Goal: Navigation & Orientation: Find specific page/section

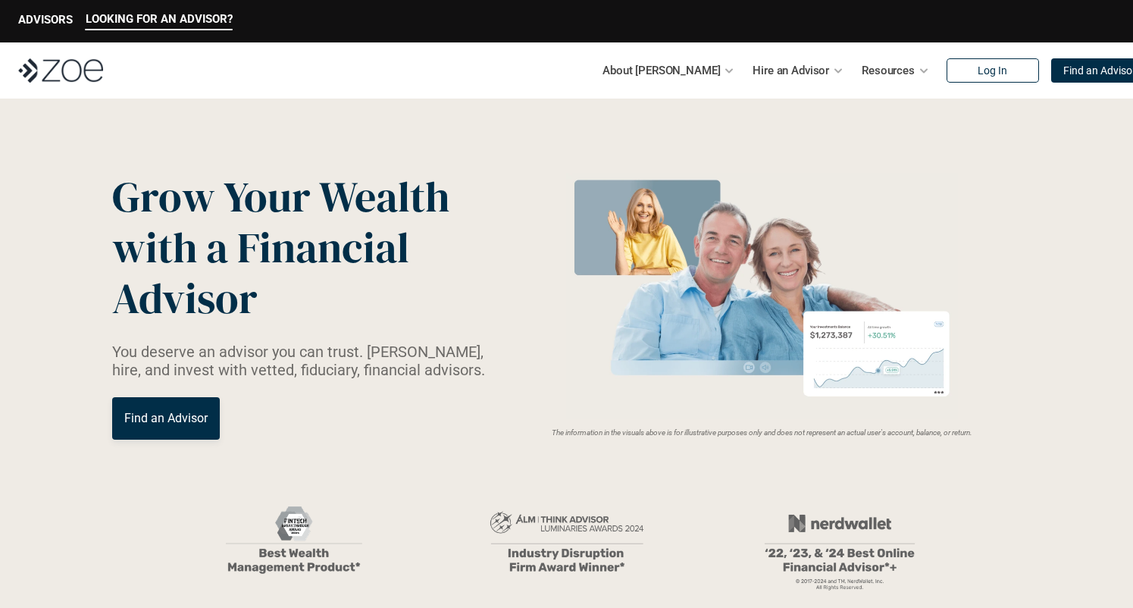
click at [48, 23] on p "ADVISORS" at bounding box center [45, 20] width 55 height 14
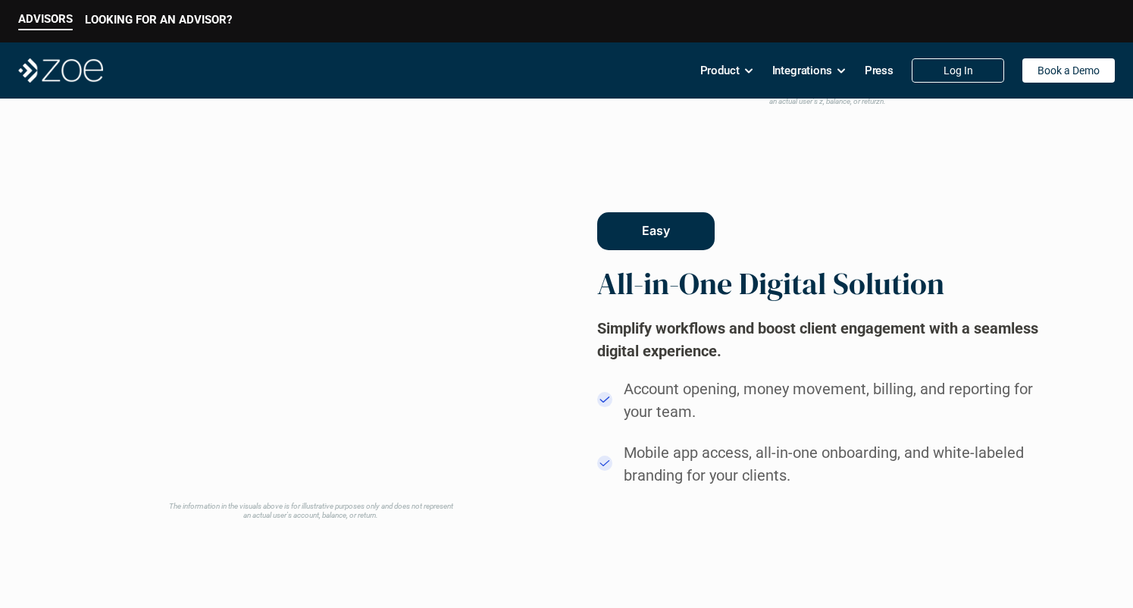
scroll to position [1209, 0]
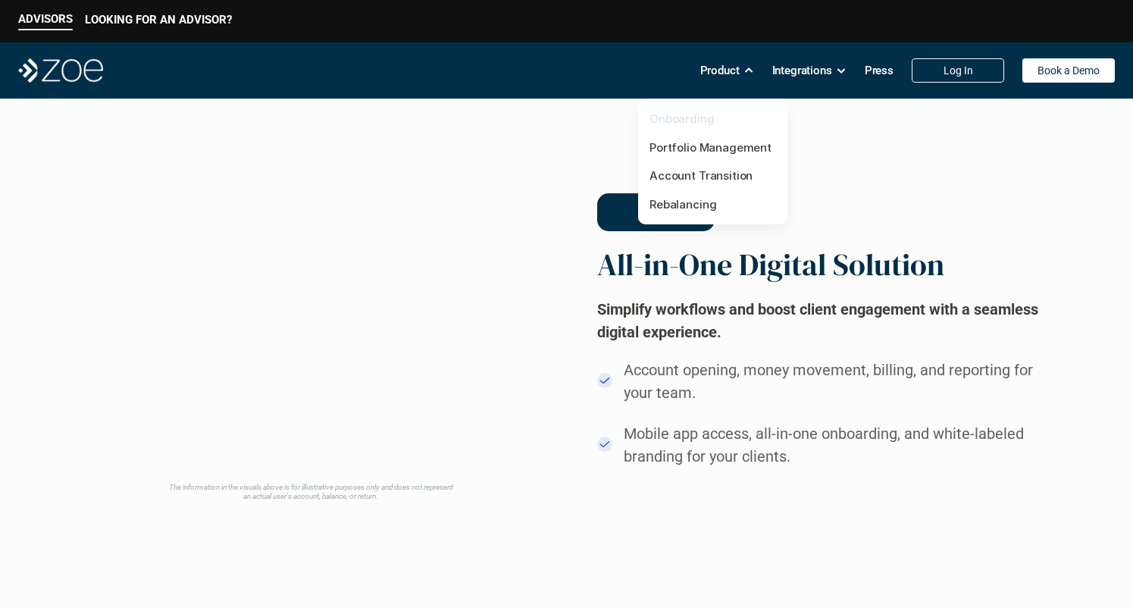
click at [679, 117] on link "Onboarding" at bounding box center [682, 118] width 65 height 14
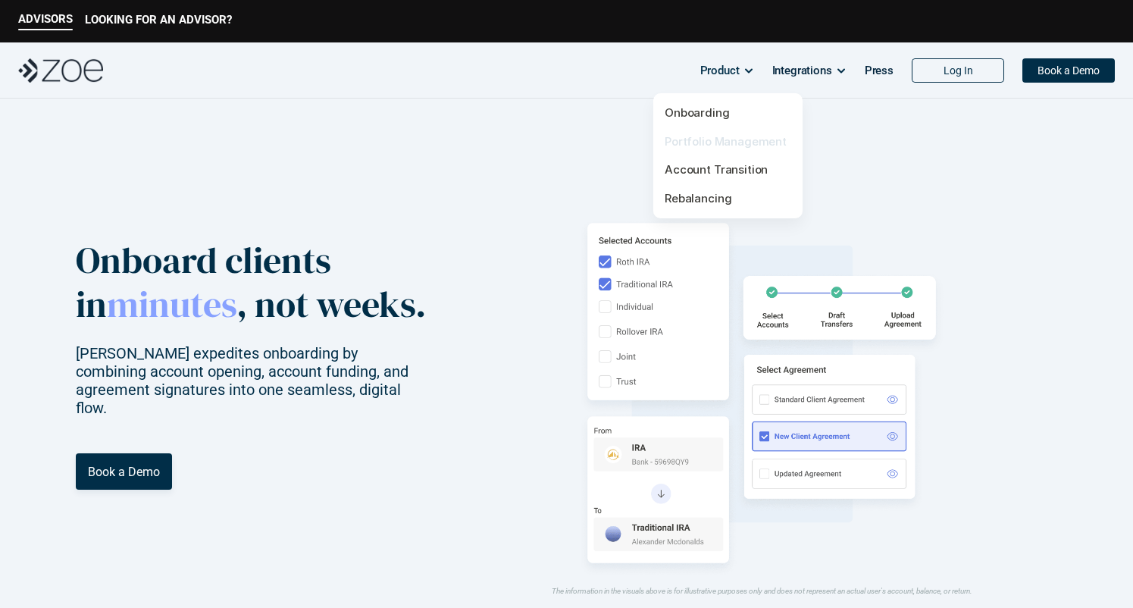
click at [703, 141] on link "Portfolio Management" at bounding box center [726, 141] width 122 height 14
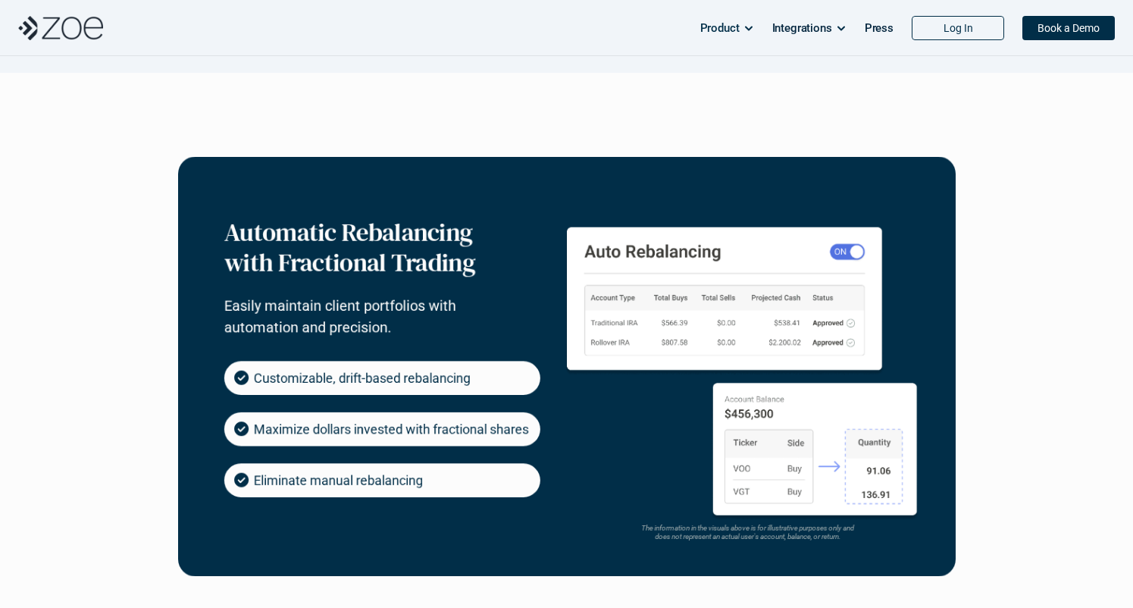
scroll to position [467, 0]
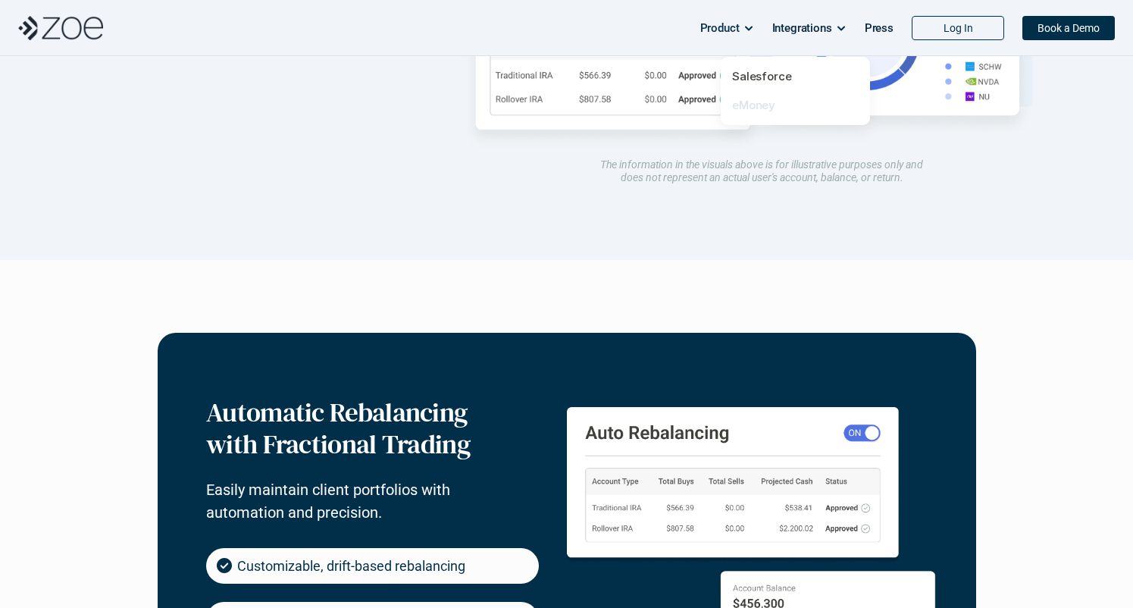
click at [756, 105] on link "eMoney" at bounding box center [753, 105] width 43 height 14
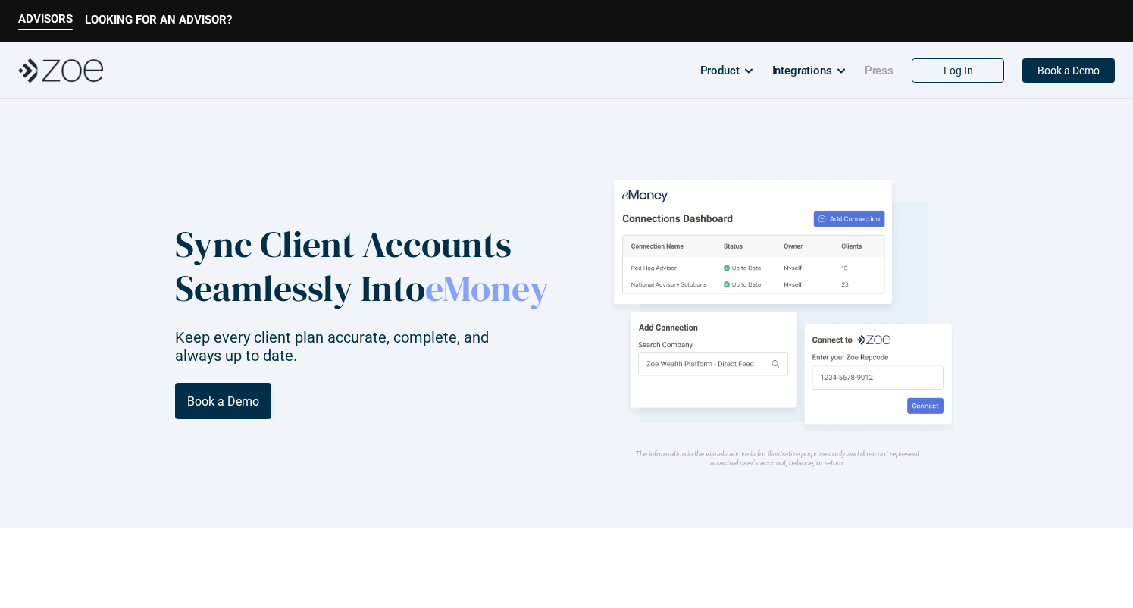
click at [872, 71] on p "Press" at bounding box center [879, 70] width 29 height 23
click at [133, 21] on p "LOOKING FOR AN ADVISOR?" at bounding box center [158, 20] width 147 height 14
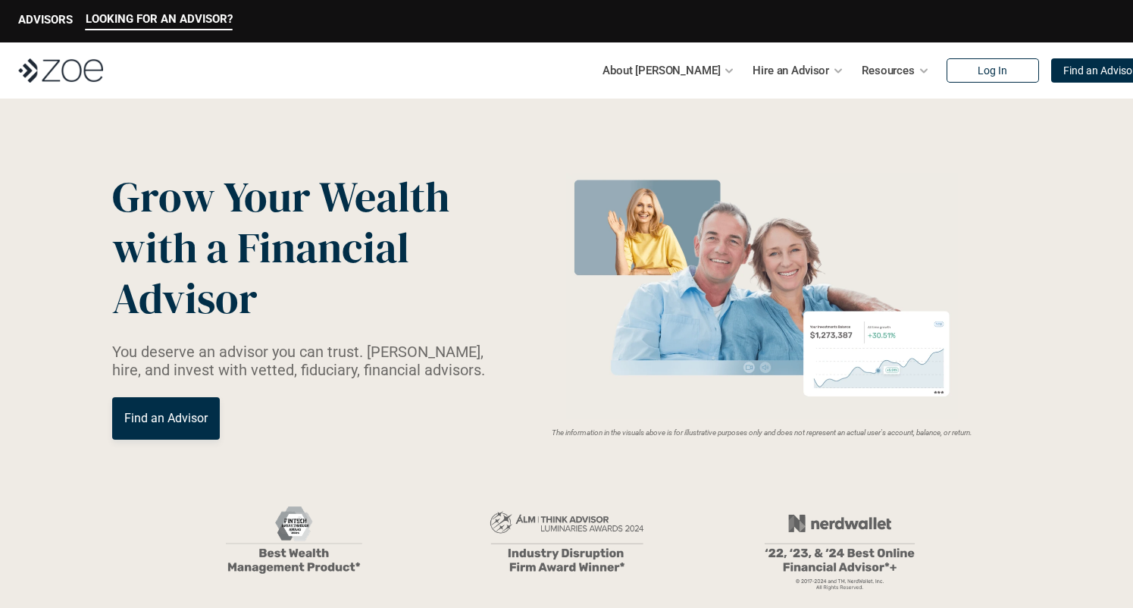
click at [162, 416] on p "Find an Advisor" at bounding box center [165, 418] width 83 height 14
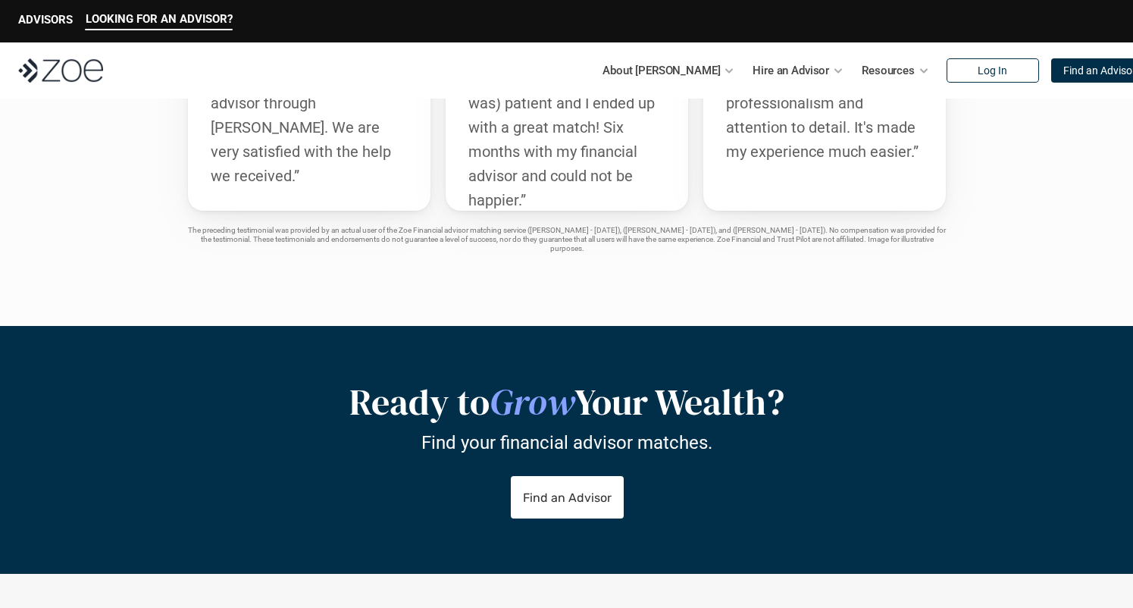
scroll to position [2865, 0]
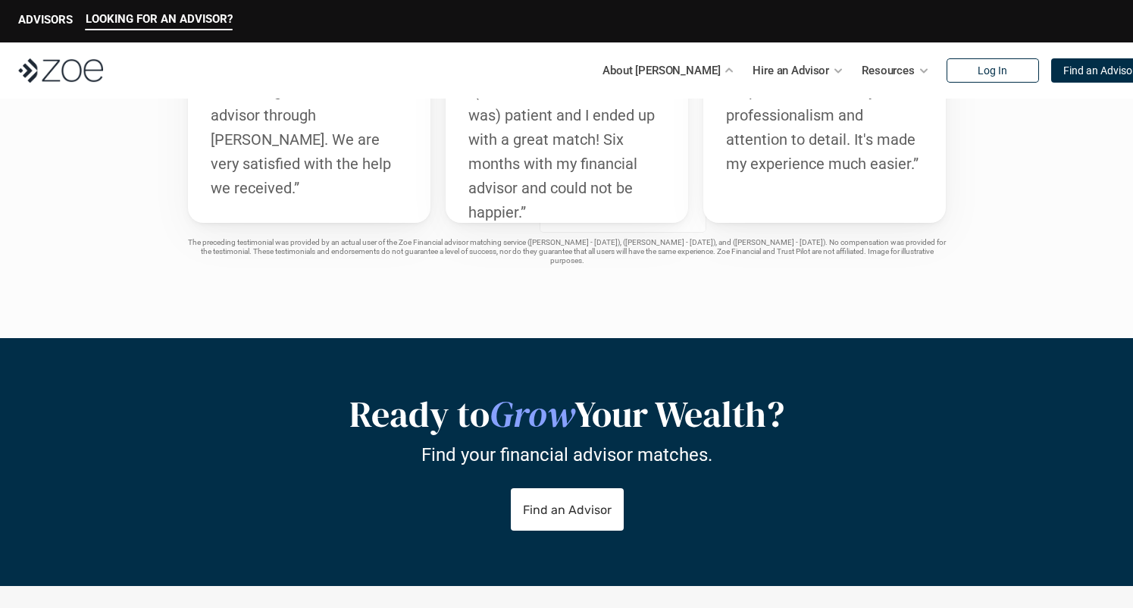
click at [689, 72] on div "About [PERSON_NAME]" at bounding box center [669, 70] width 132 height 30
click at [724, 68] on div at bounding box center [729, 70] width 11 height 11
click at [672, 71] on p "About [PERSON_NAME]" at bounding box center [661, 70] width 117 height 23
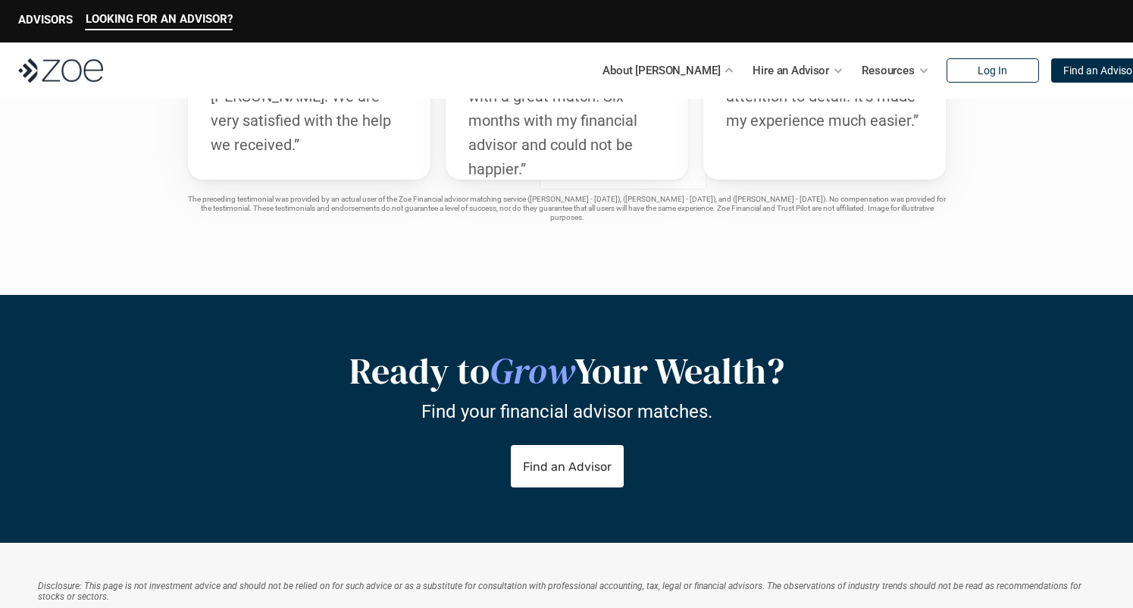
scroll to position [2900, 0]
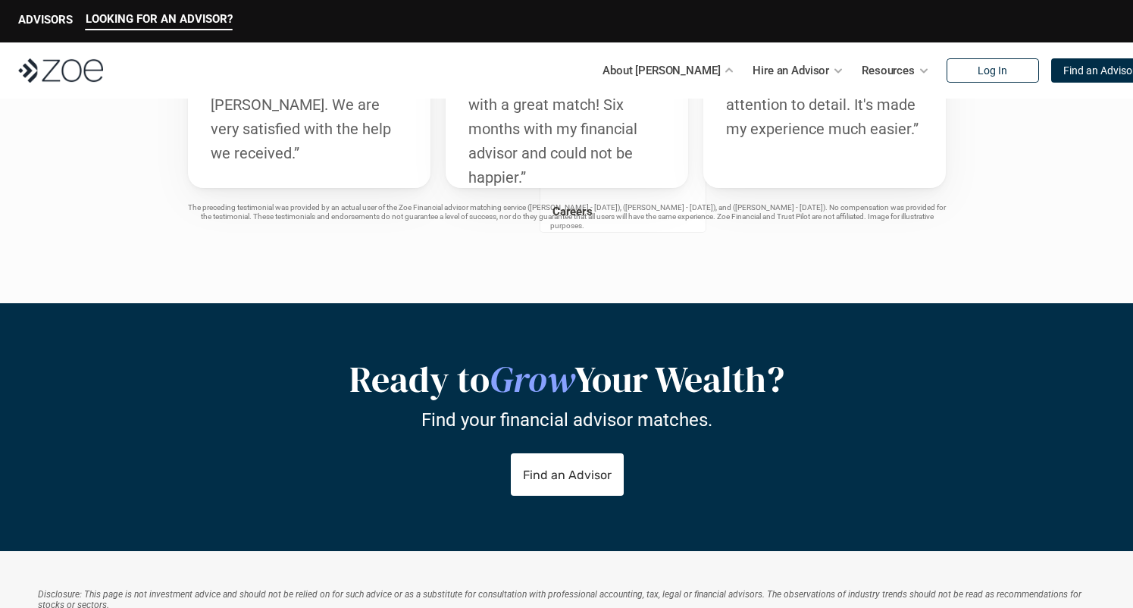
click at [668, 63] on p "About [PERSON_NAME]" at bounding box center [661, 70] width 117 height 23
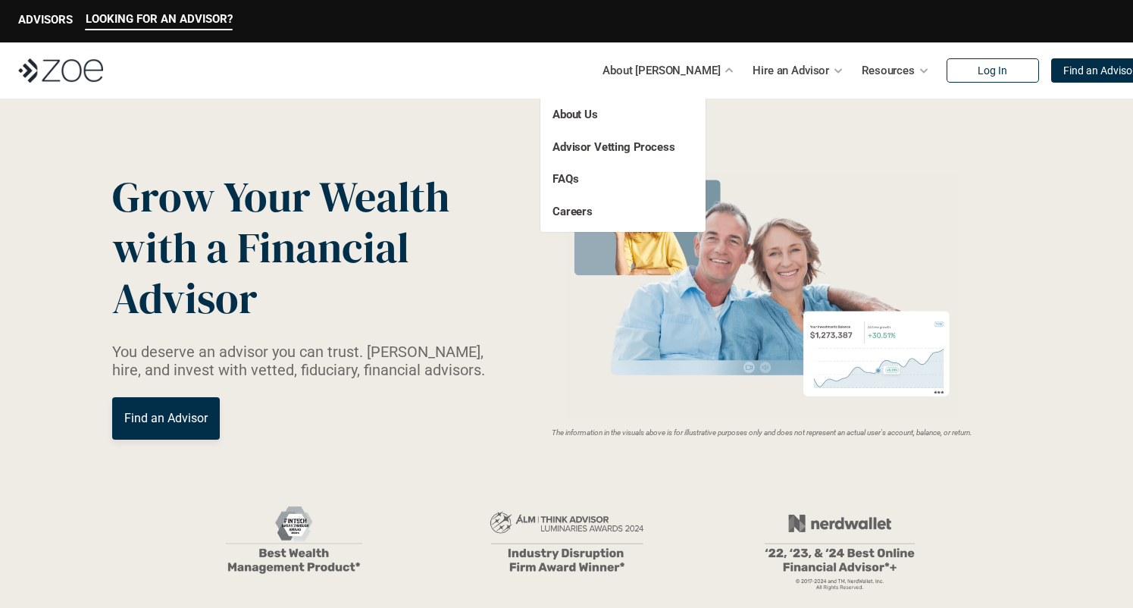
scroll to position [0, 0]
click at [557, 213] on link "Careers" at bounding box center [572, 212] width 40 height 14
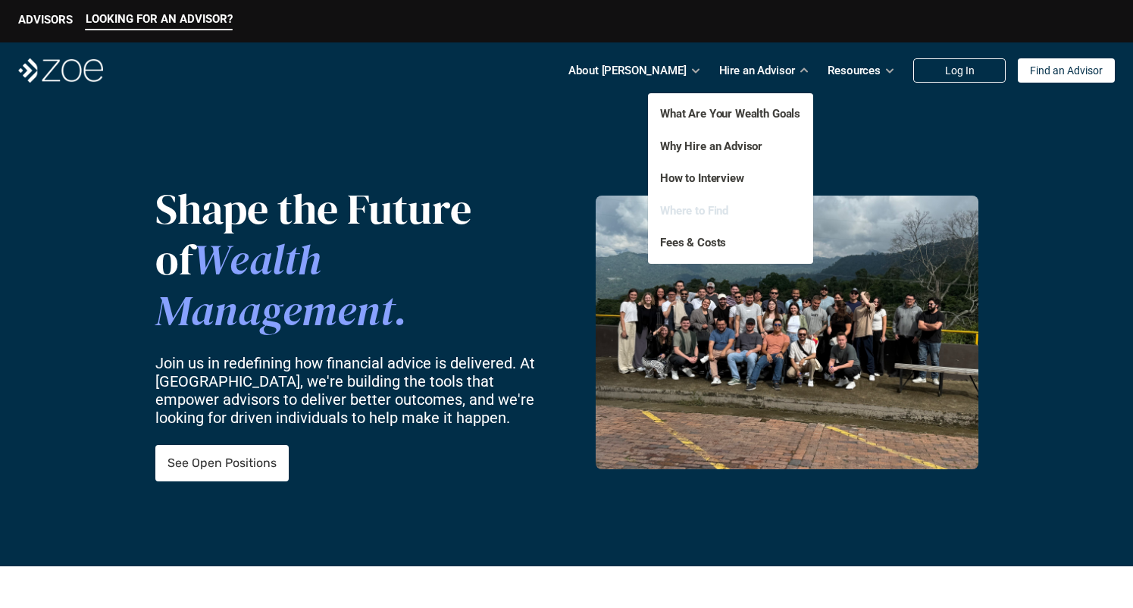
click at [706, 211] on link "Where to Find" at bounding box center [694, 211] width 68 height 14
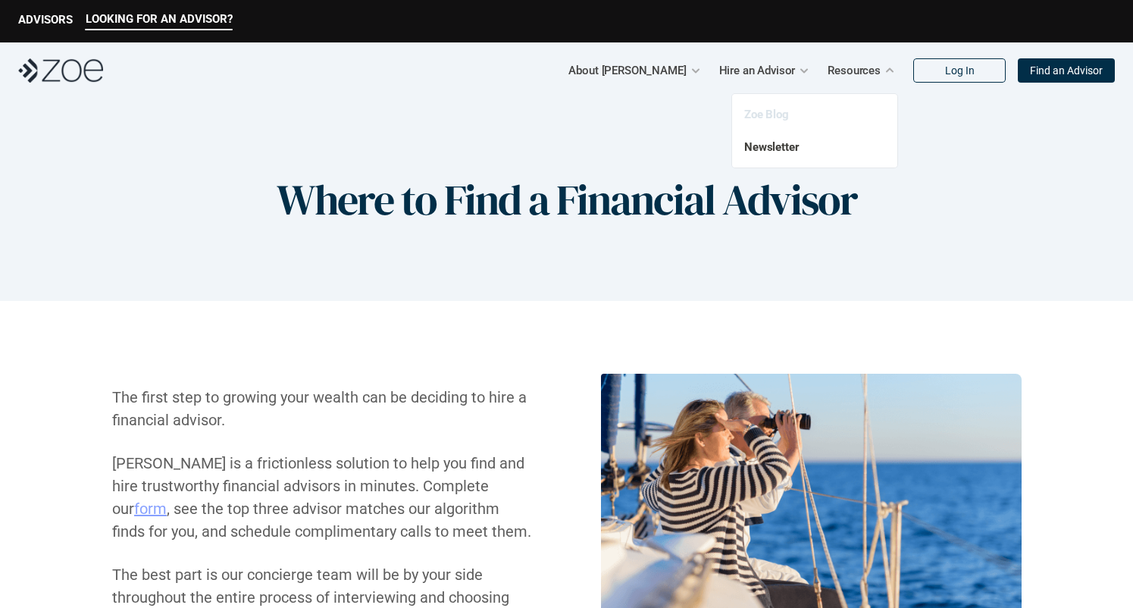
click at [775, 115] on link "Zoe Blog" at bounding box center [766, 115] width 45 height 14
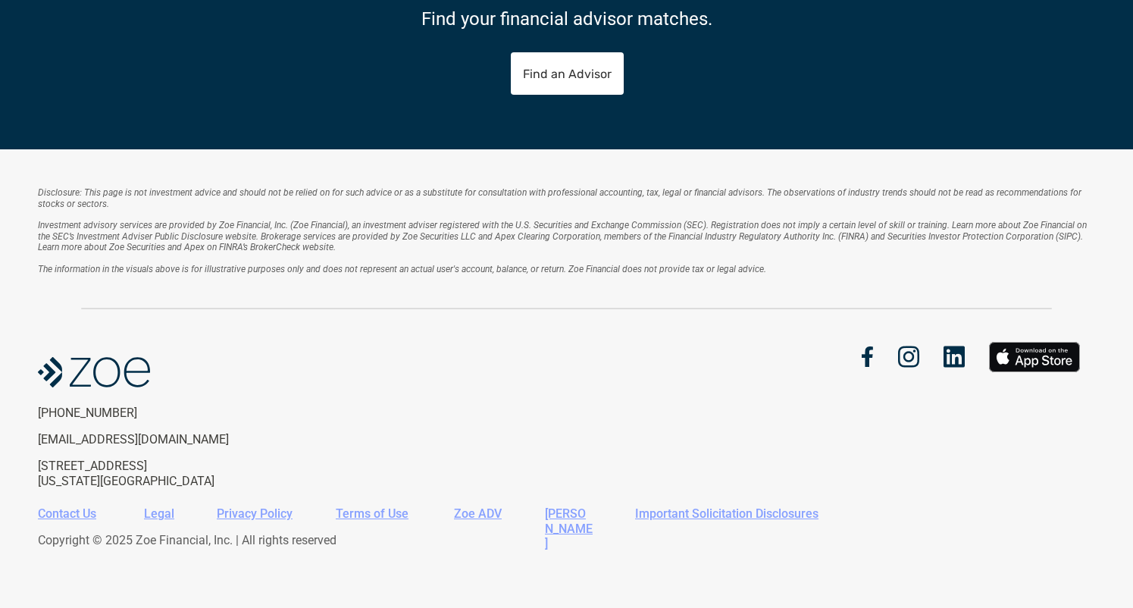
scroll to position [8810, 0]
click at [902, 359] on img at bounding box center [908, 357] width 22 height 22
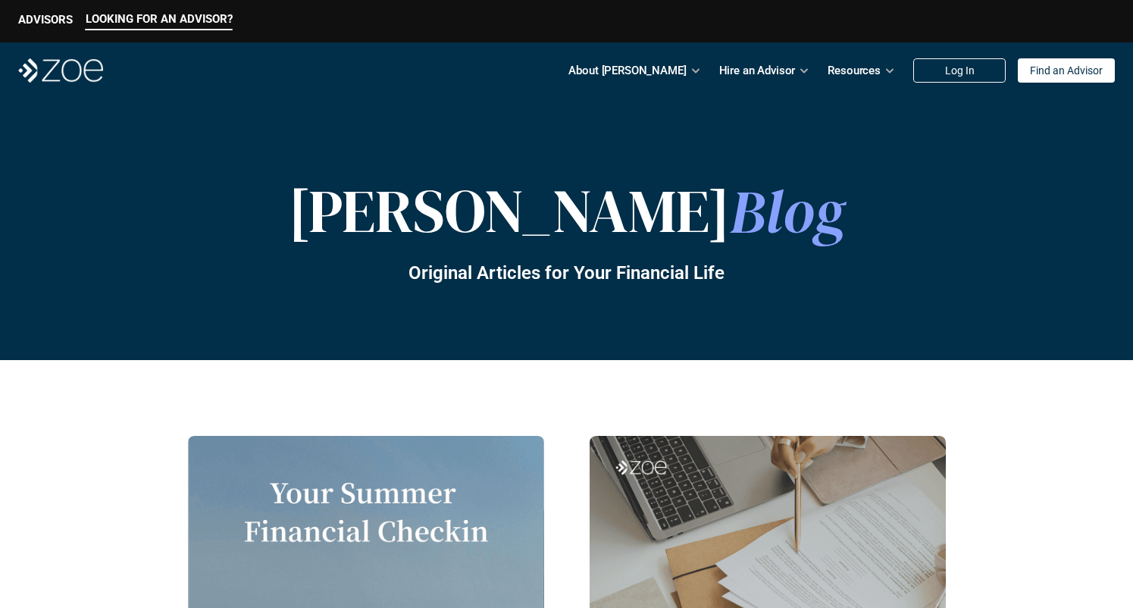
scroll to position [0, 0]
click at [44, 21] on p "ADVISORS" at bounding box center [45, 20] width 55 height 14
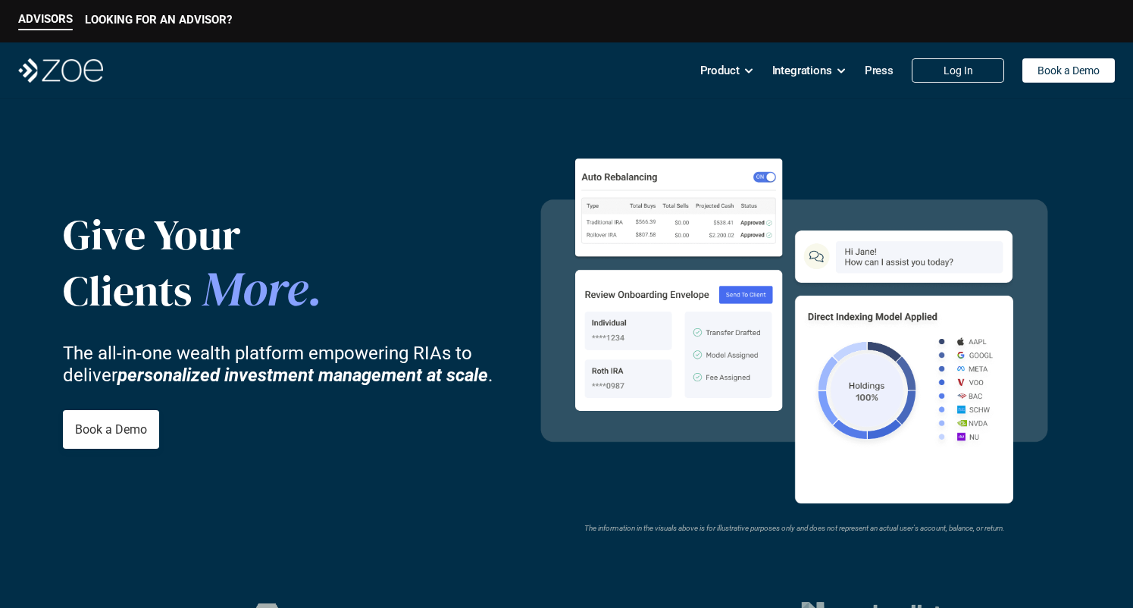
click at [887, 62] on p "Press" at bounding box center [879, 70] width 29 height 23
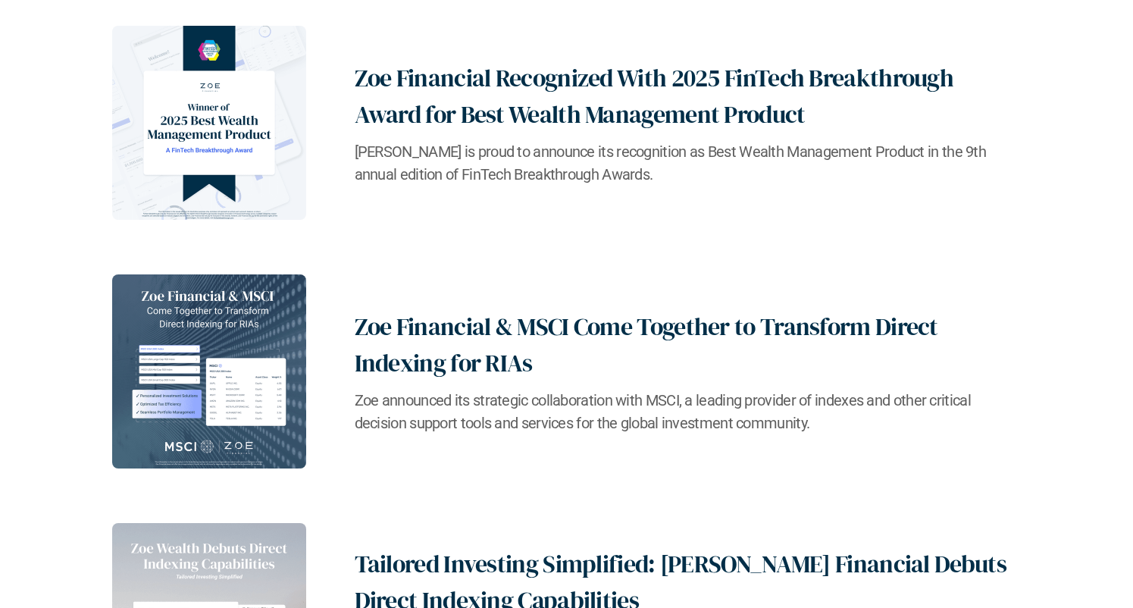
scroll to position [2143, 0]
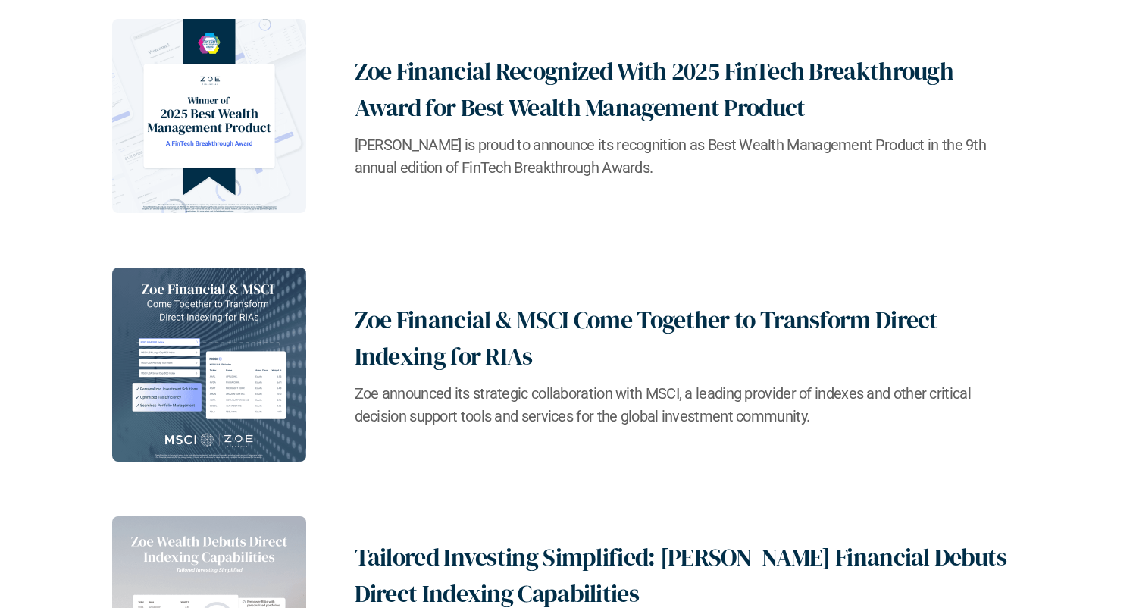
click at [700, 67] on h2 "Zoe Financial Recognized With 2025 FinTech Breakthrough Award for Best Wealth M…" at bounding box center [688, 89] width 667 height 73
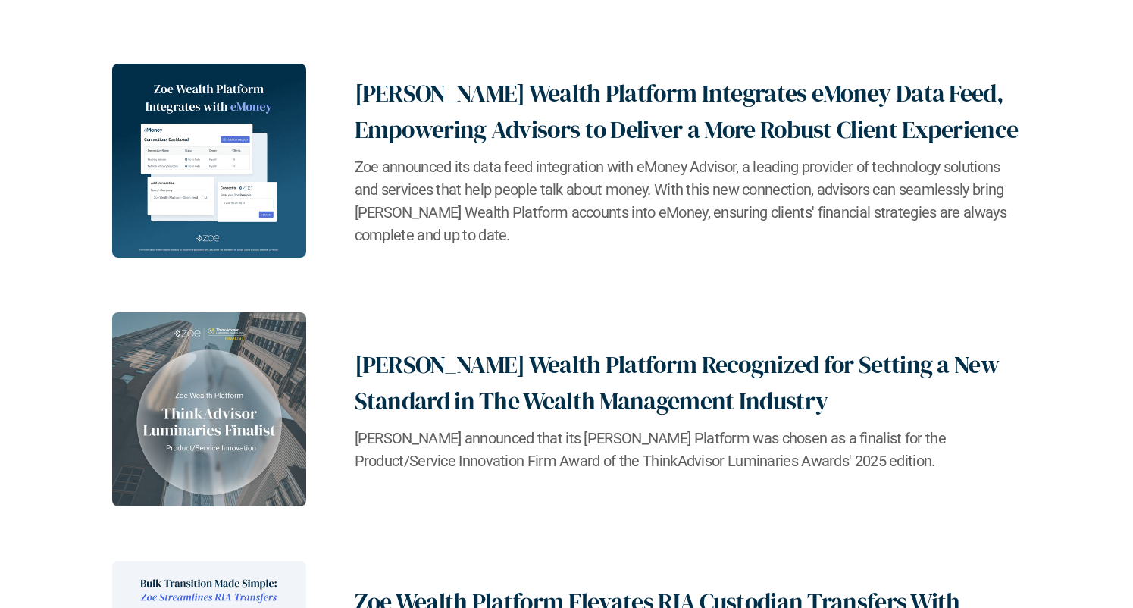
scroll to position [358, 0]
click at [595, 397] on h2 "[PERSON_NAME] Wealth Platform Recognized for Setting a New Standard in The Weal…" at bounding box center [688, 382] width 667 height 73
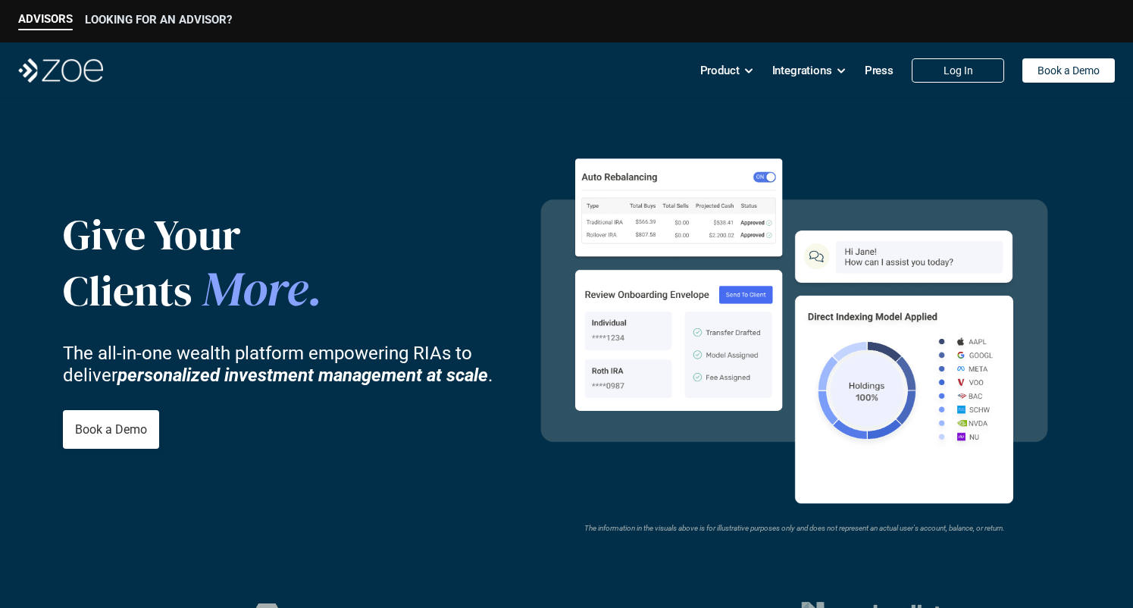
click at [133, 19] on p "LOOKING FOR AN ADVISOR?" at bounding box center [158, 20] width 147 height 14
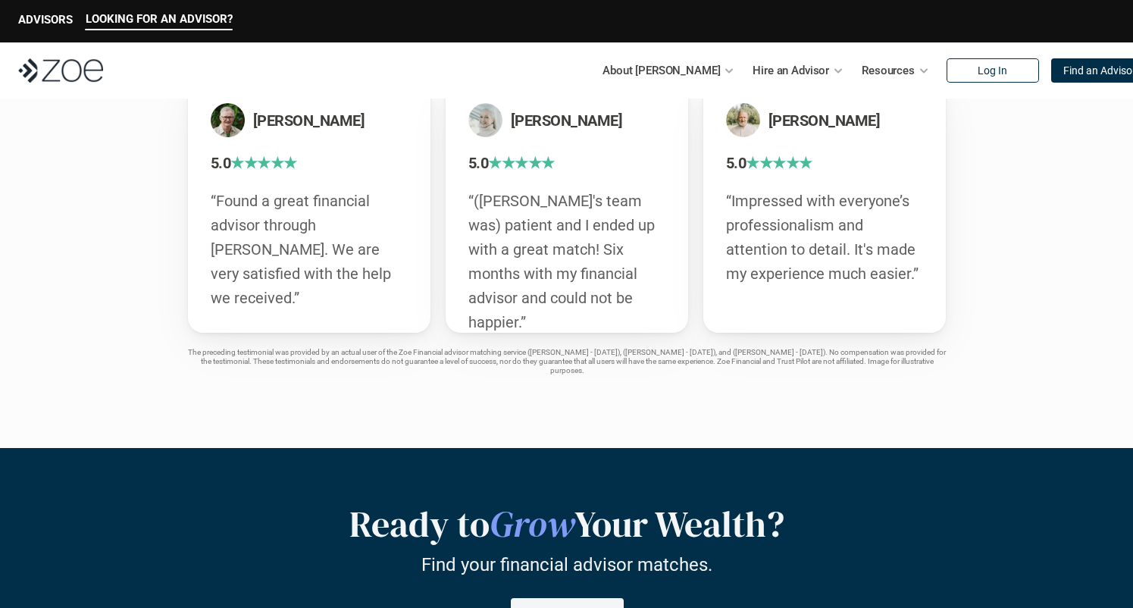
scroll to position [2624, 0]
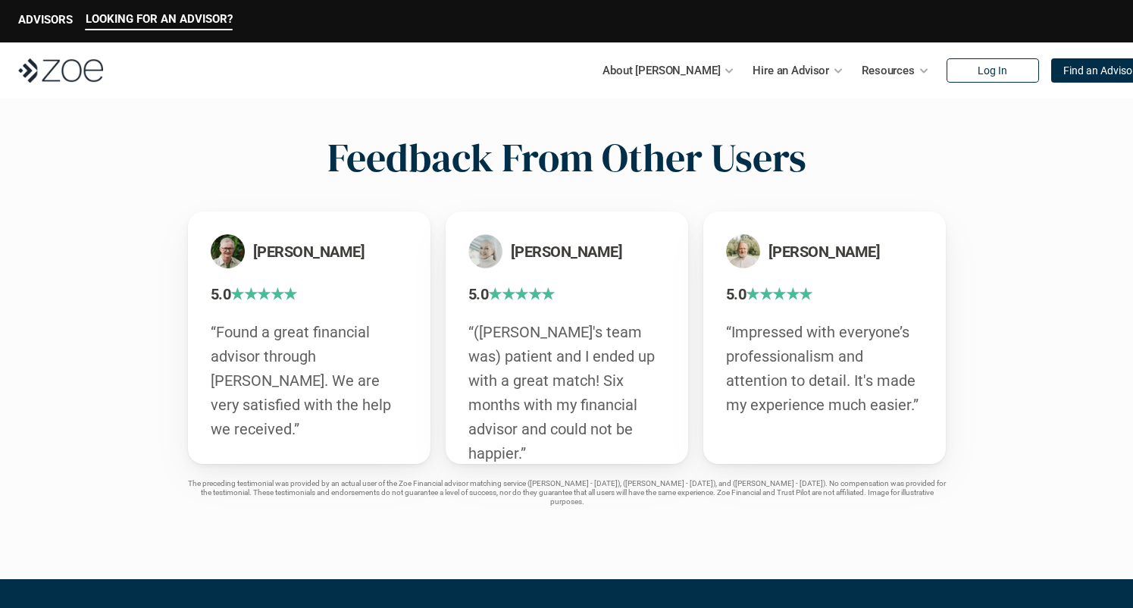
click at [523, 147] on h2 "Feedback From Other Users" at bounding box center [566, 157] width 479 height 47
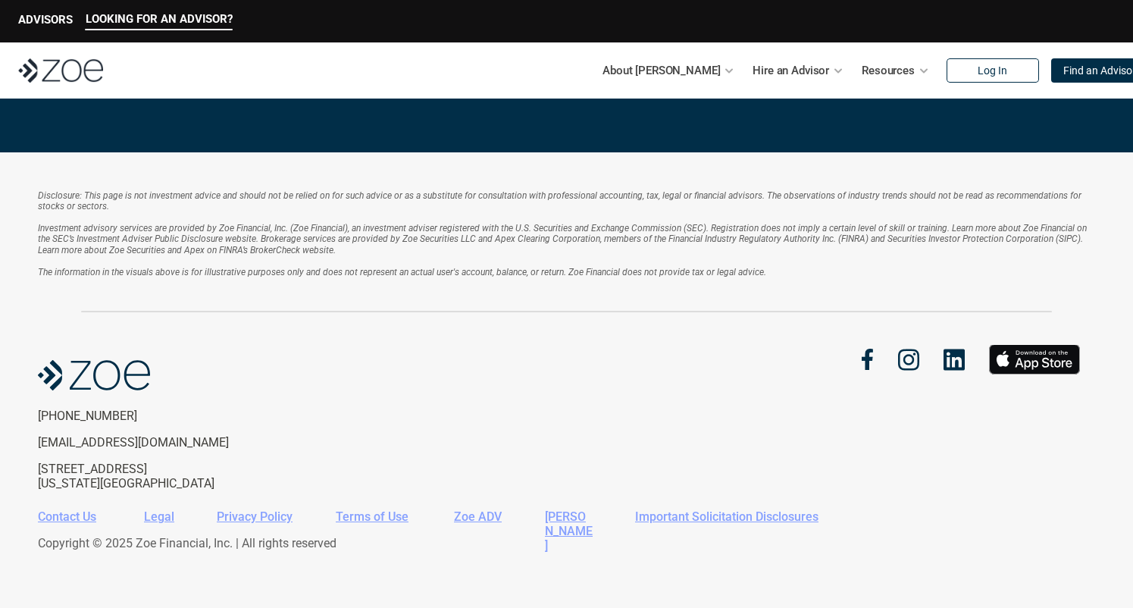
scroll to position [3297, 0]
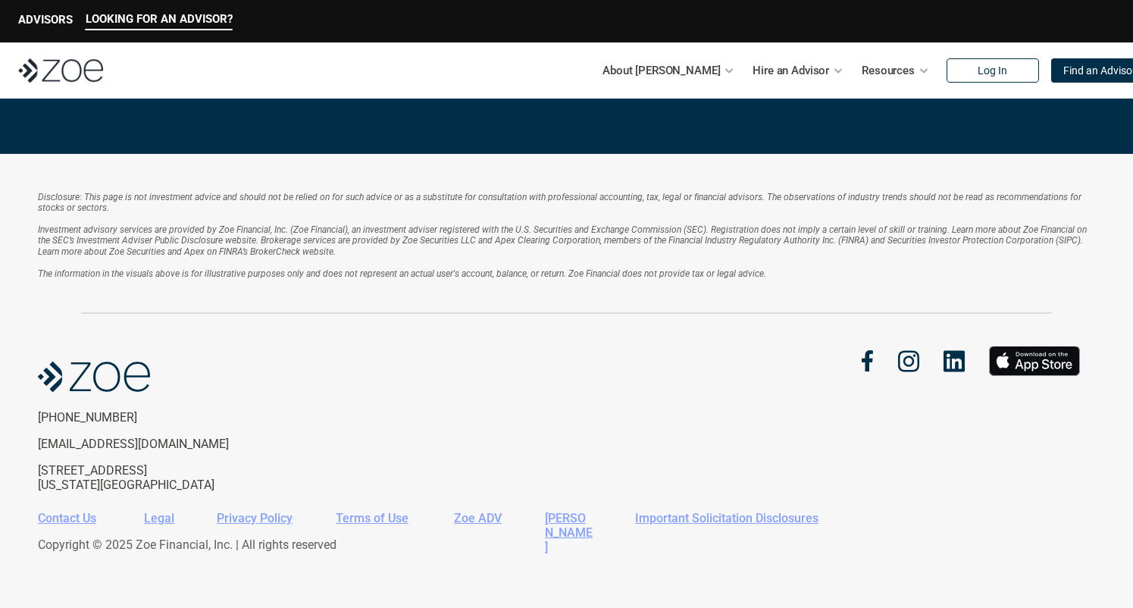
click at [872, 355] on img at bounding box center [867, 360] width 11 height 21
